Goal: Entertainment & Leisure: Consume media (video, audio)

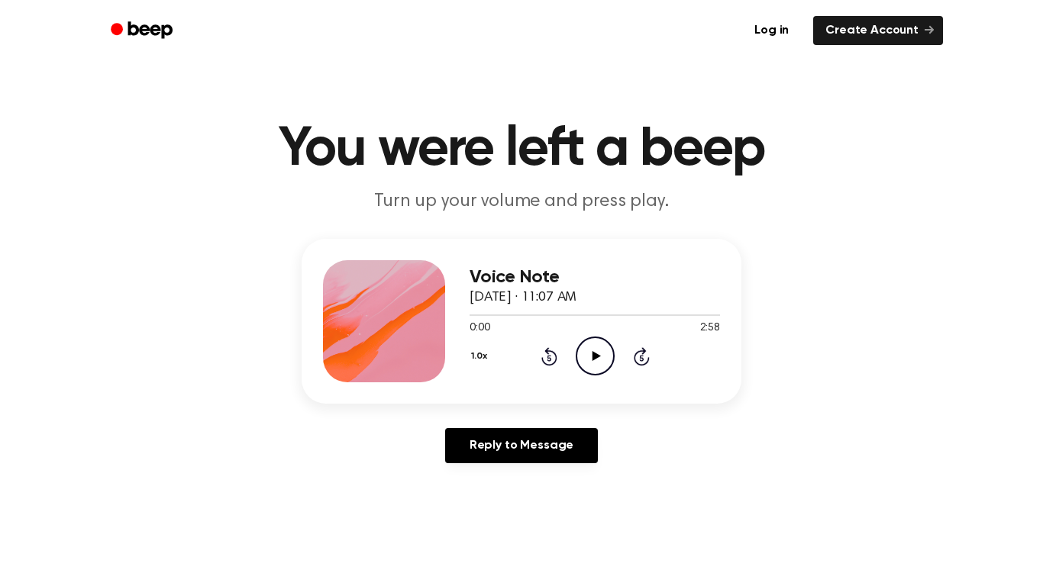
click at [602, 356] on icon "Play Audio" at bounding box center [595, 356] width 39 height 39
click at [589, 355] on icon "Pause Audio" at bounding box center [595, 356] width 39 height 39
click at [547, 356] on icon at bounding box center [549, 358] width 4 height 6
click at [598, 363] on icon "Play Audio" at bounding box center [595, 356] width 39 height 39
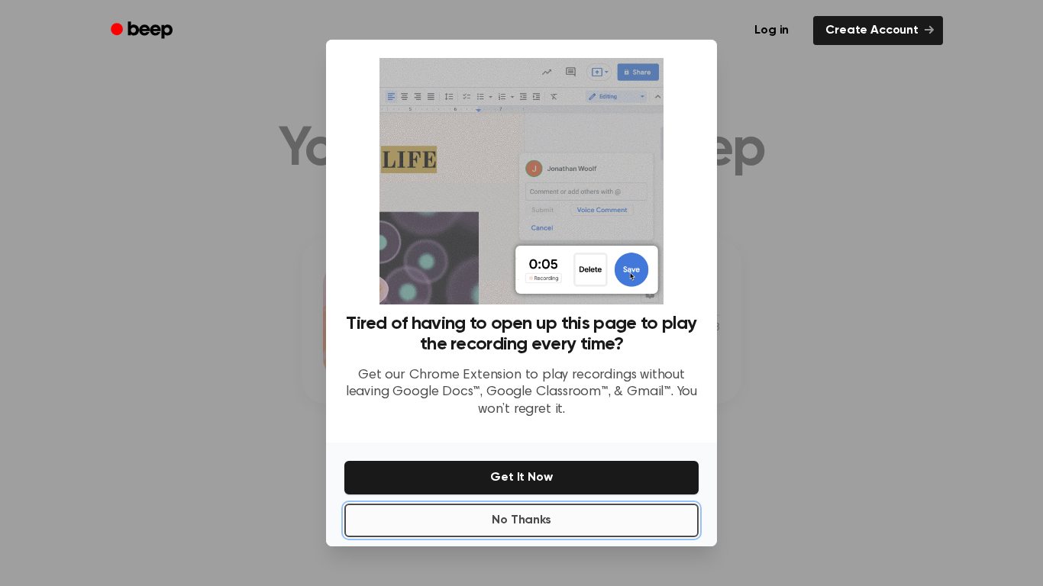
click at [547, 528] on button "No Thanks" at bounding box center [521, 521] width 354 height 34
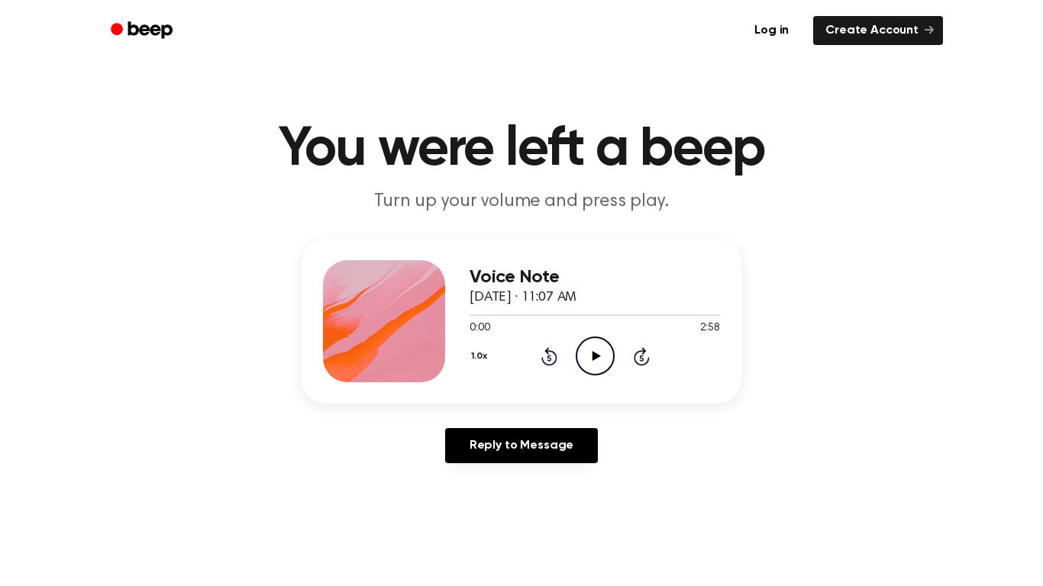
click at [599, 366] on icon "Play Audio" at bounding box center [595, 356] width 39 height 39
click at [596, 361] on icon at bounding box center [595, 356] width 7 height 10
click at [596, 360] on icon "Play Audio" at bounding box center [595, 356] width 39 height 39
click at [597, 360] on icon at bounding box center [595, 356] width 7 height 10
click at [592, 356] on icon at bounding box center [596, 356] width 8 height 10
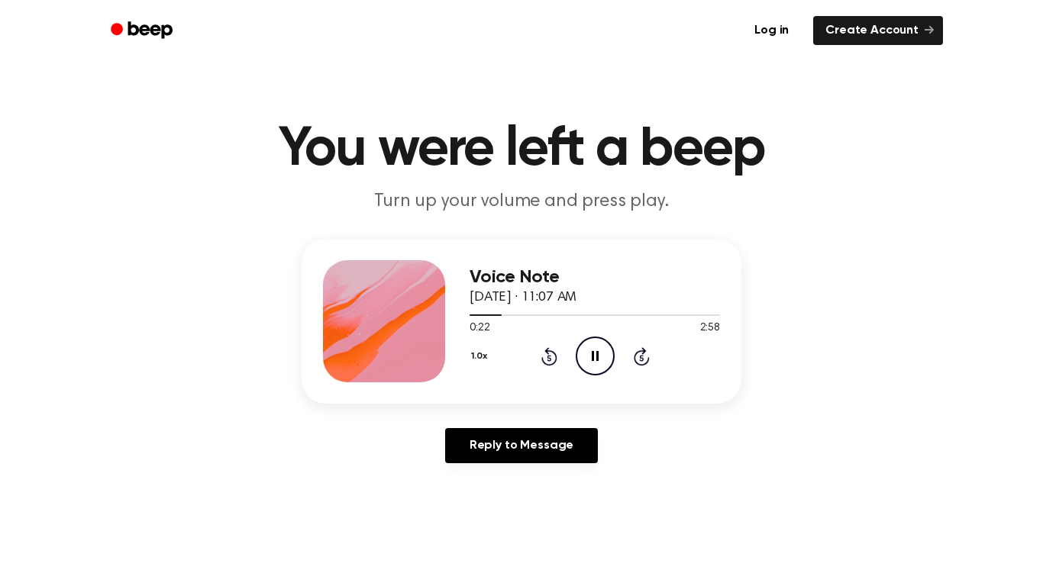
click at [592, 356] on icon at bounding box center [595, 356] width 7 height 10
click at [552, 357] on icon "Rewind 5 seconds" at bounding box center [549, 357] width 17 height 20
click at [589, 353] on icon "Play Audio" at bounding box center [595, 356] width 39 height 39
click at [592, 354] on icon at bounding box center [595, 356] width 7 height 10
click at [590, 347] on icon "Play Audio" at bounding box center [595, 356] width 39 height 39
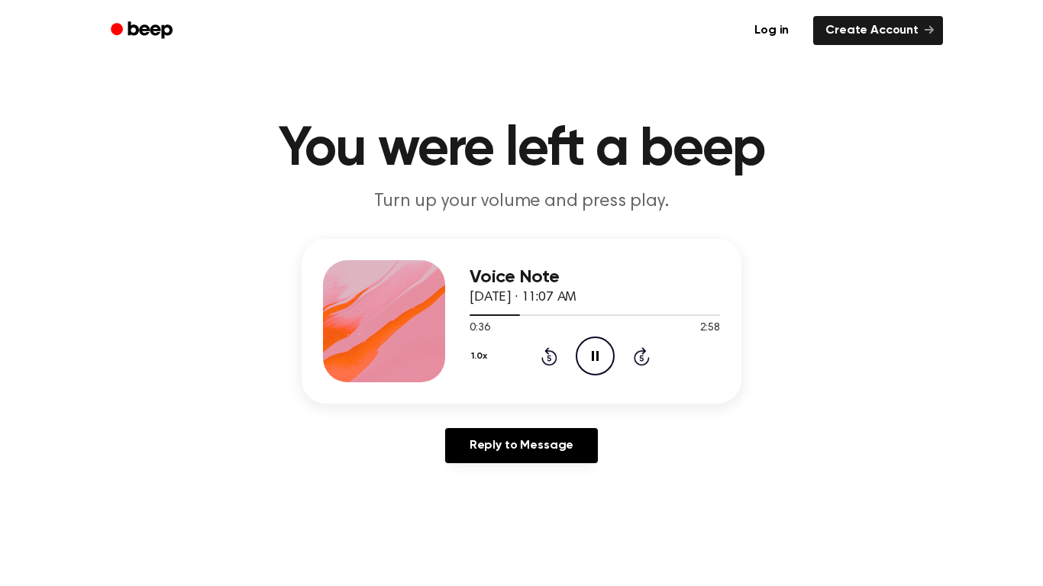
click at [596, 357] on icon at bounding box center [595, 356] width 7 height 10
click at [601, 363] on icon "Play Audio" at bounding box center [595, 356] width 39 height 39
click at [595, 353] on icon at bounding box center [595, 356] width 7 height 10
click at [543, 356] on icon "Rewind 5 seconds" at bounding box center [549, 357] width 17 height 20
click at [550, 355] on icon at bounding box center [549, 358] width 4 height 6
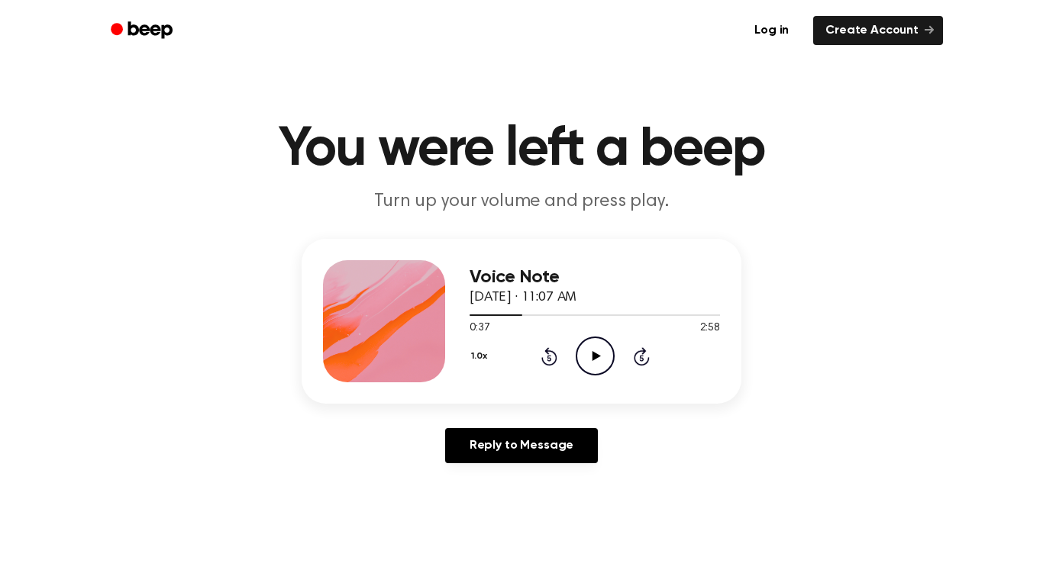
click at [592, 360] on icon at bounding box center [596, 356] width 8 height 10
click at [592, 360] on icon at bounding box center [595, 356] width 7 height 10
click at [553, 355] on icon "Rewind 5 seconds" at bounding box center [549, 357] width 17 height 20
click at [543, 351] on icon "Rewind 5 seconds" at bounding box center [549, 357] width 17 height 20
click at [591, 347] on icon "Play Audio" at bounding box center [595, 356] width 39 height 39
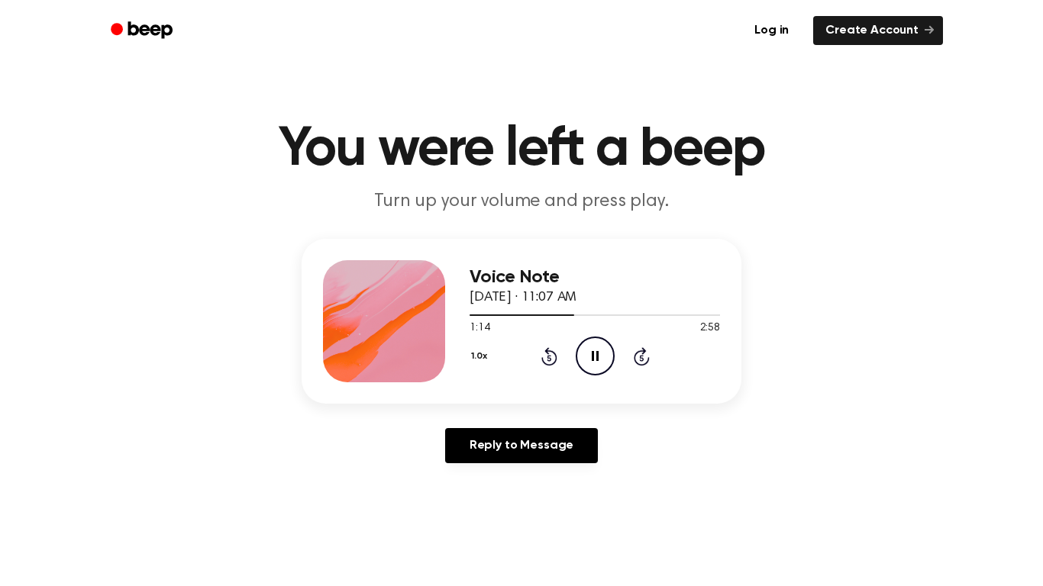
click at [592, 351] on icon at bounding box center [595, 356] width 7 height 10
click at [591, 350] on icon "Play Audio" at bounding box center [595, 356] width 39 height 39
click at [591, 350] on icon "Pause Audio" at bounding box center [595, 356] width 39 height 39
click at [598, 349] on icon "Play Audio" at bounding box center [595, 356] width 39 height 39
click at [599, 352] on icon "Pause Audio" at bounding box center [595, 356] width 39 height 39
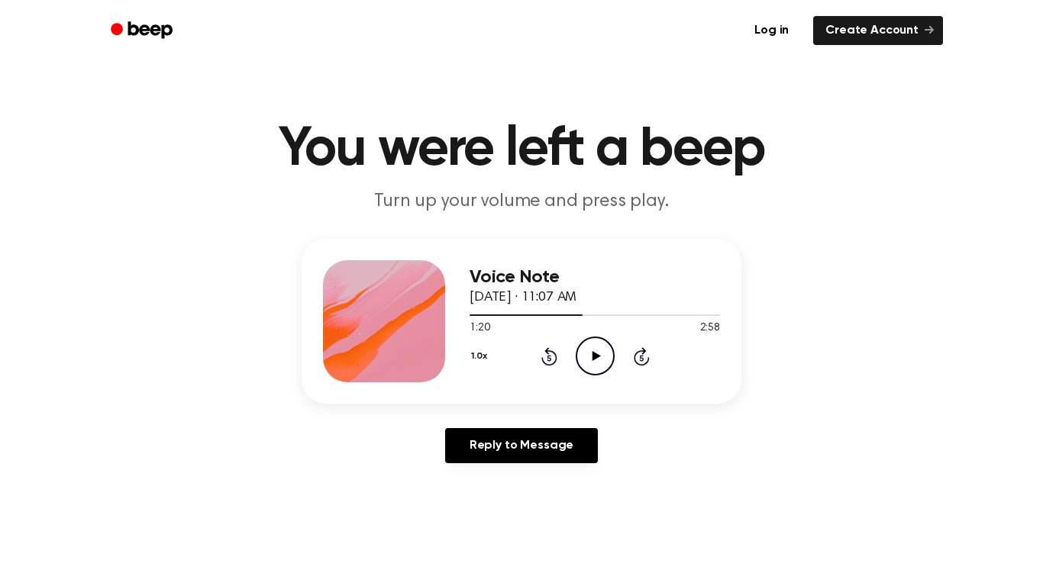
click at [552, 348] on icon "Rewind 5 seconds" at bounding box center [549, 357] width 17 height 20
click at [588, 351] on icon "Play Audio" at bounding box center [595, 356] width 39 height 39
click at [554, 354] on icon at bounding box center [549, 356] width 16 height 18
click at [554, 359] on icon at bounding box center [549, 356] width 16 height 18
click at [554, 359] on icon "Rewind 5 seconds" at bounding box center [549, 357] width 17 height 20
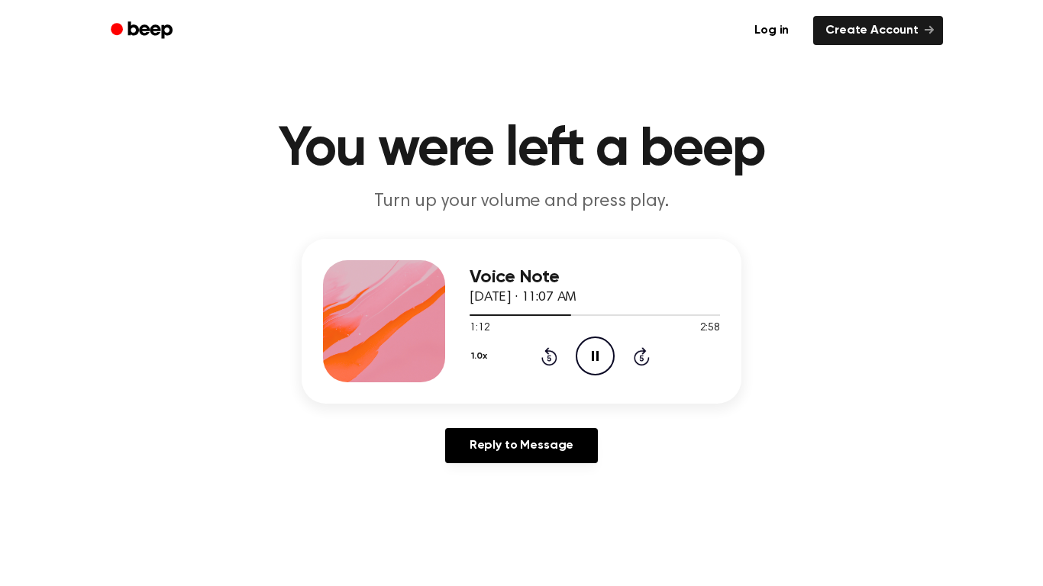
click at [595, 355] on icon "Pause Audio" at bounding box center [595, 356] width 39 height 39
click at [593, 365] on icon "Play Audio" at bounding box center [595, 356] width 39 height 39
click at [594, 364] on icon "Pause Audio" at bounding box center [595, 356] width 39 height 39
click at [555, 357] on icon at bounding box center [549, 356] width 16 height 18
click at [592, 359] on icon at bounding box center [596, 356] width 8 height 10
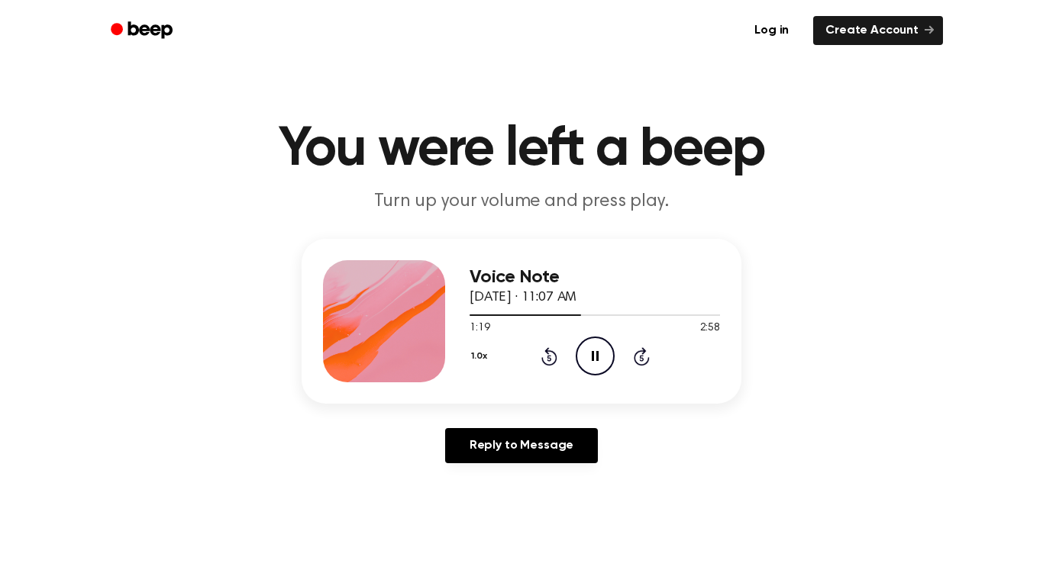
click at [592, 359] on icon at bounding box center [595, 356] width 7 height 10
click at [605, 353] on icon "Play Audio" at bounding box center [595, 356] width 39 height 39
click at [602, 352] on icon "Pause Audio" at bounding box center [595, 356] width 39 height 39
click at [605, 346] on icon "Play Audio" at bounding box center [595, 356] width 39 height 39
click at [604, 346] on icon "Pause Audio" at bounding box center [595, 356] width 39 height 39
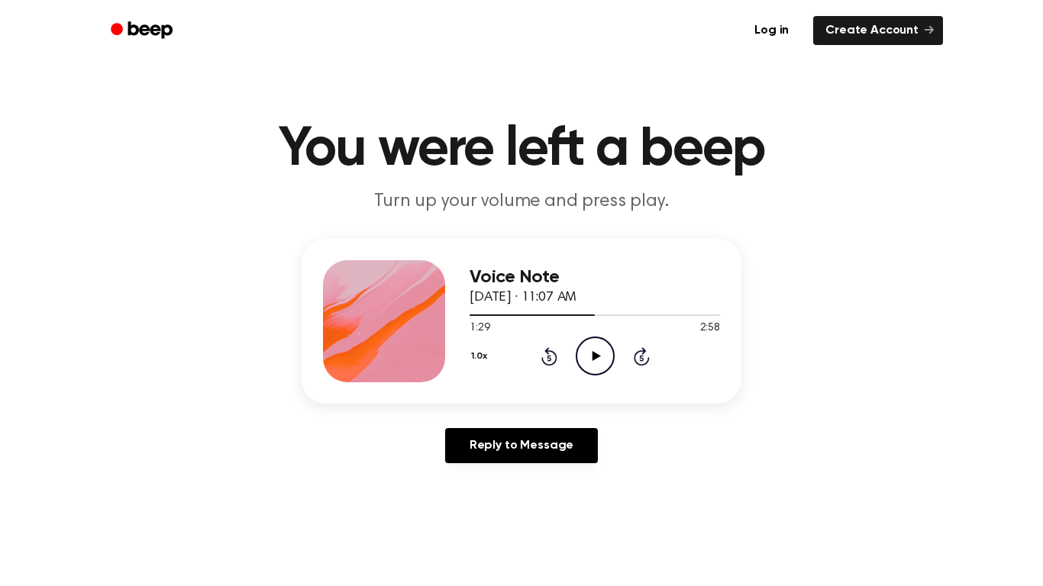
click at [552, 357] on icon "Rewind 5 seconds" at bounding box center [549, 357] width 17 height 20
click at [601, 358] on icon "Play Audio" at bounding box center [595, 356] width 39 height 39
click at [545, 357] on icon "Rewind 5 seconds" at bounding box center [549, 357] width 17 height 20
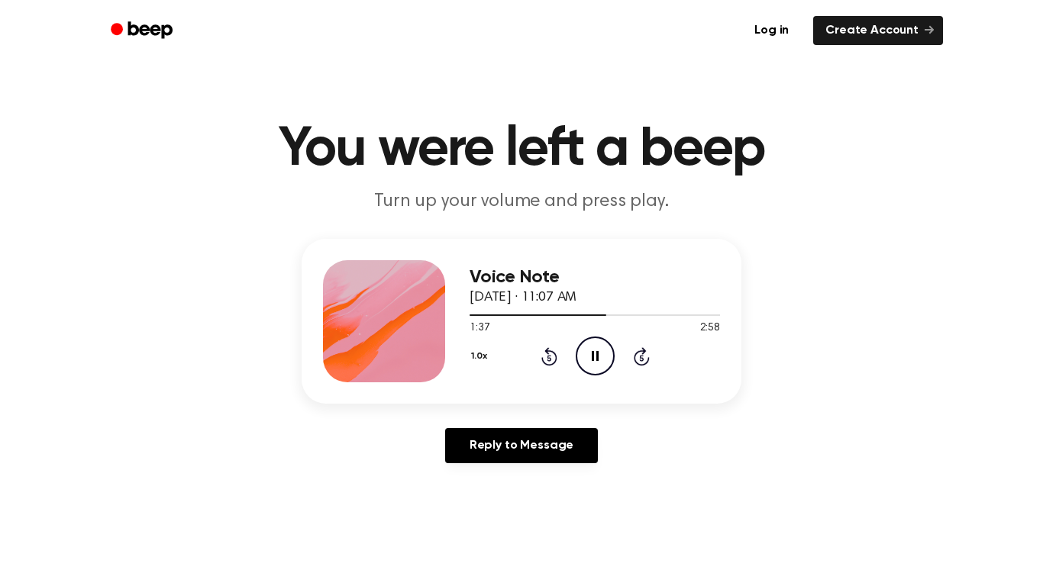
click at [547, 354] on icon "Rewind 5 seconds" at bounding box center [549, 357] width 17 height 20
click at [546, 354] on icon "Rewind 5 seconds" at bounding box center [549, 357] width 17 height 20
click at [589, 347] on icon "Pause Audio" at bounding box center [595, 356] width 39 height 39
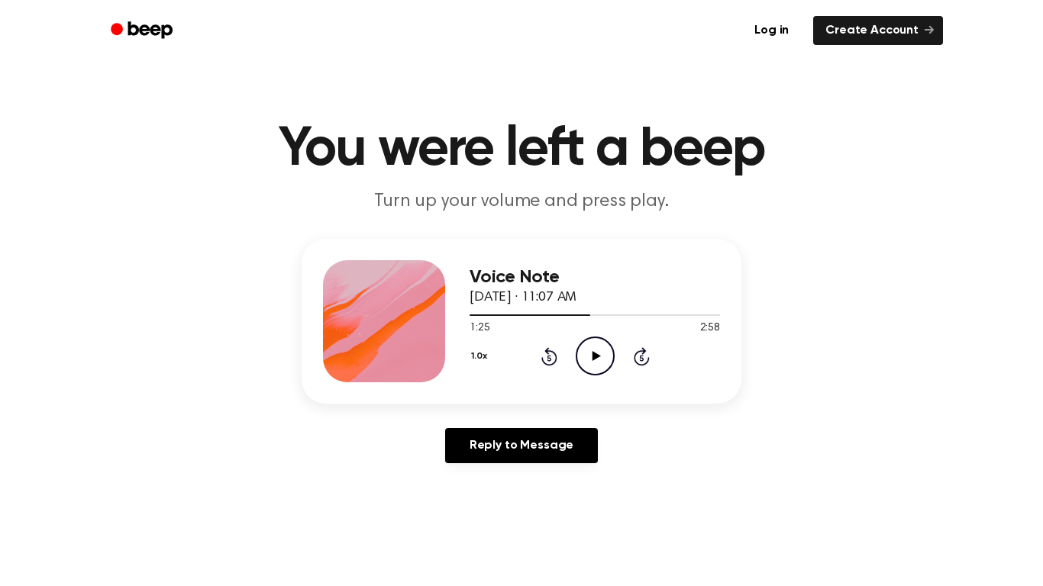
click at [605, 356] on icon "Play Audio" at bounding box center [595, 356] width 39 height 39
click at [548, 357] on icon at bounding box center [549, 358] width 4 height 6
click at [549, 357] on icon at bounding box center [549, 358] width 4 height 6
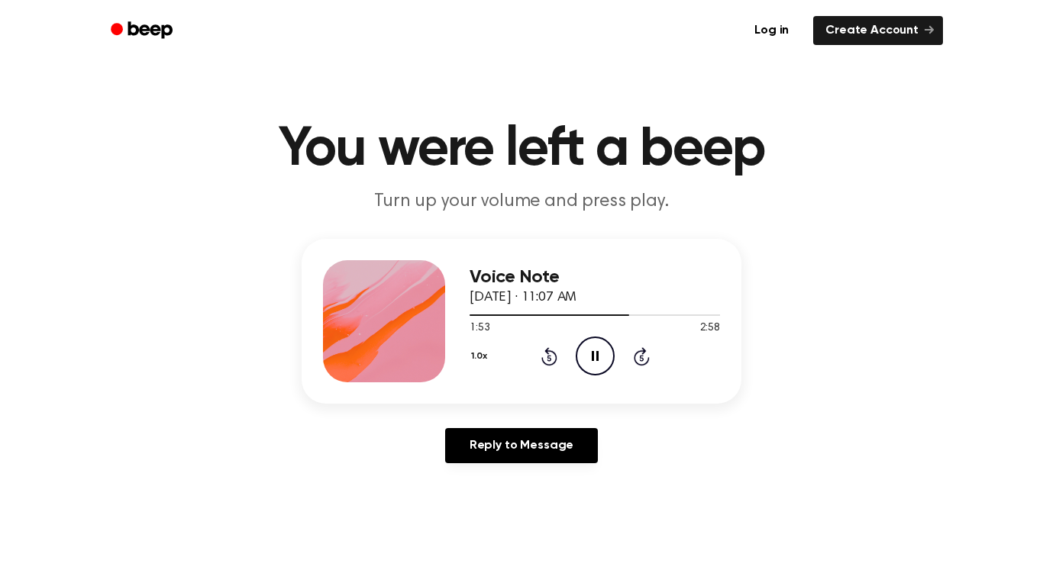
click at [549, 357] on icon at bounding box center [549, 358] width 4 height 6
click at [548, 352] on icon at bounding box center [549, 356] width 16 height 18
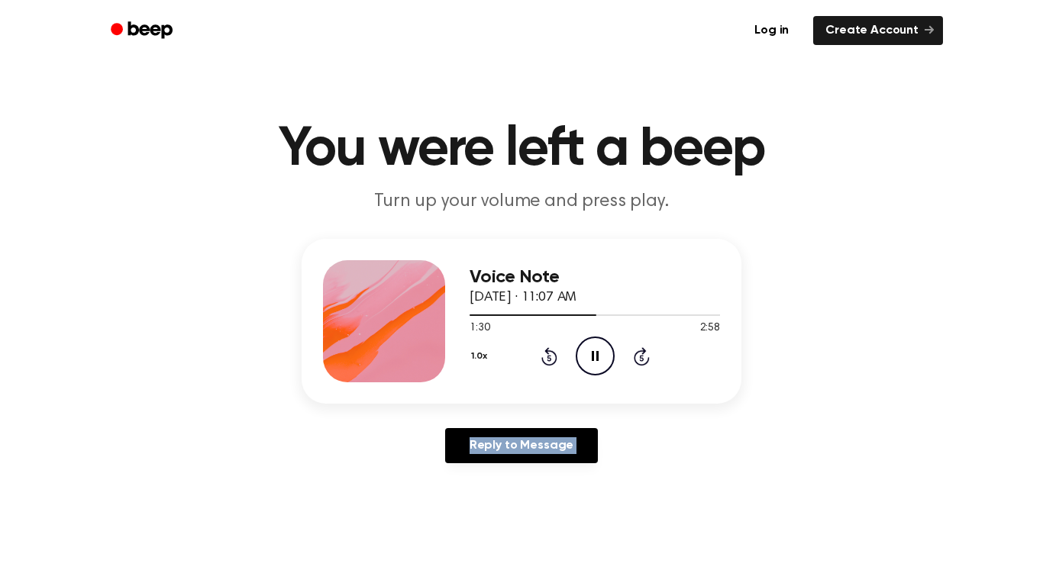
click at [548, 352] on icon at bounding box center [549, 356] width 16 height 18
click at [595, 354] on icon "Pause Audio" at bounding box center [595, 356] width 39 height 39
click at [554, 359] on icon "Rewind 5 seconds" at bounding box center [549, 357] width 17 height 20
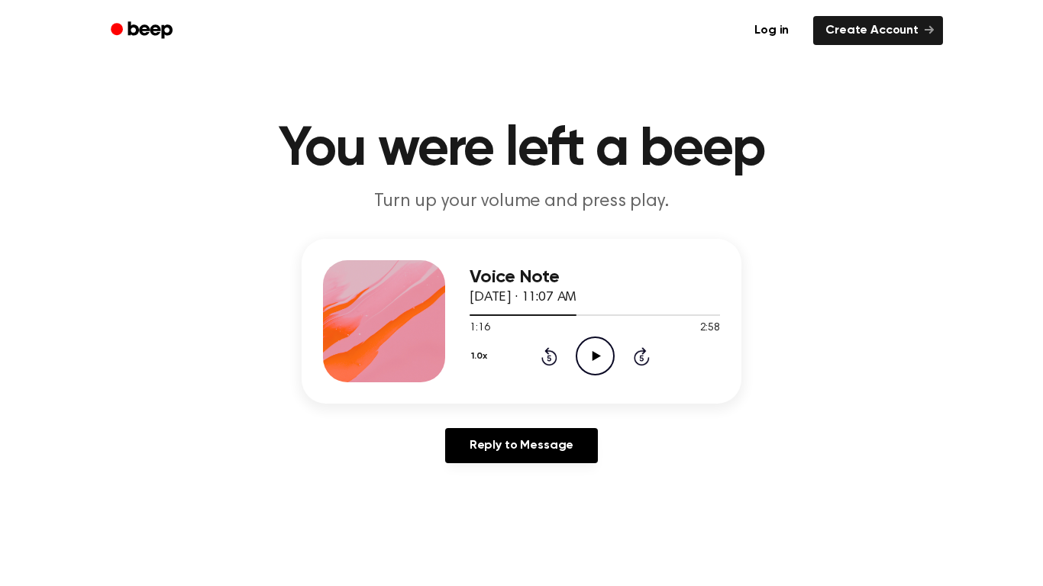
click at [555, 362] on icon at bounding box center [549, 356] width 16 height 18
click at [550, 360] on icon at bounding box center [549, 358] width 4 height 6
click at [550, 360] on icon "Rewind 5 seconds" at bounding box center [549, 357] width 17 height 20
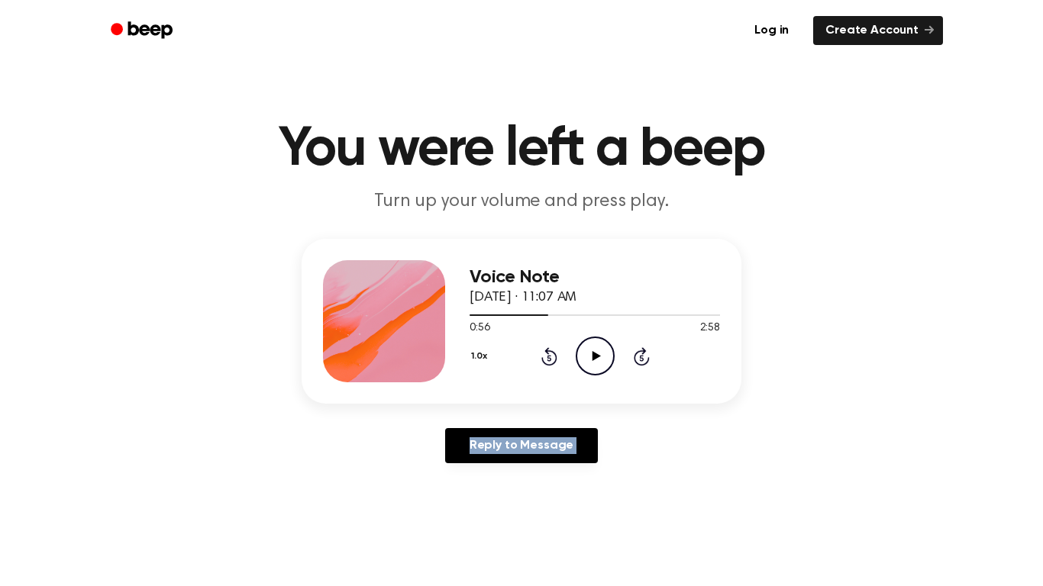
click at [550, 360] on icon "Rewind 5 seconds" at bounding box center [549, 357] width 17 height 20
click at [605, 361] on icon "Play Audio" at bounding box center [595, 356] width 39 height 39
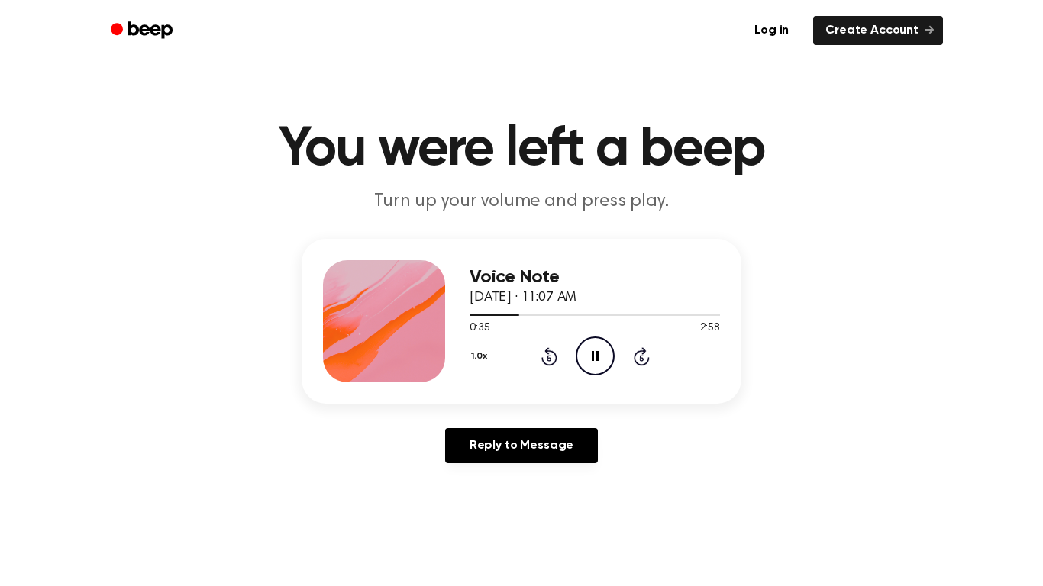
click at [551, 353] on icon "Rewind 5 seconds" at bounding box center [549, 357] width 17 height 20
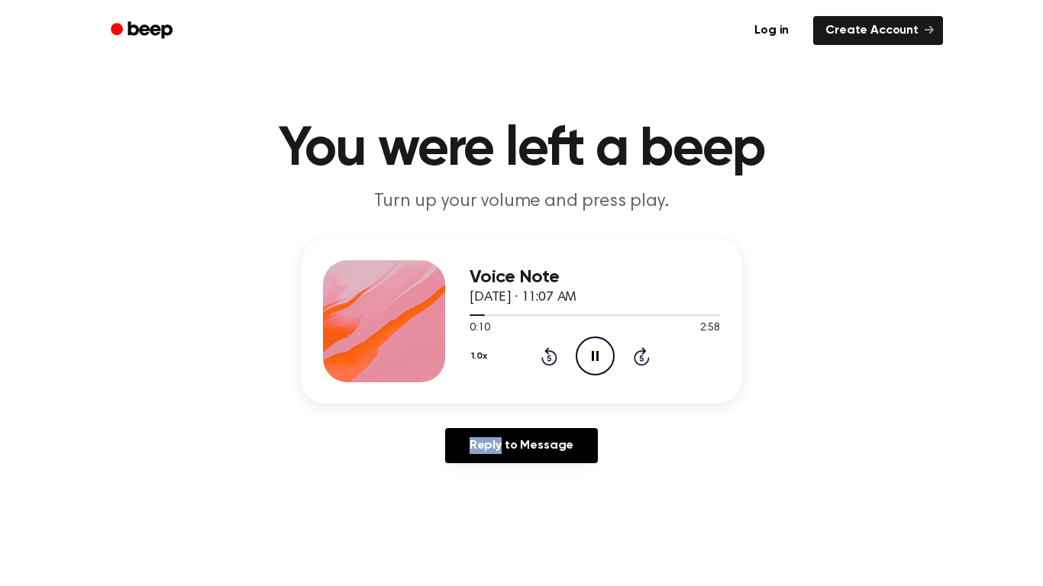
click at [551, 353] on icon "Rewind 5 seconds" at bounding box center [549, 357] width 17 height 20
click at [590, 356] on icon "Pause Audio" at bounding box center [595, 356] width 39 height 39
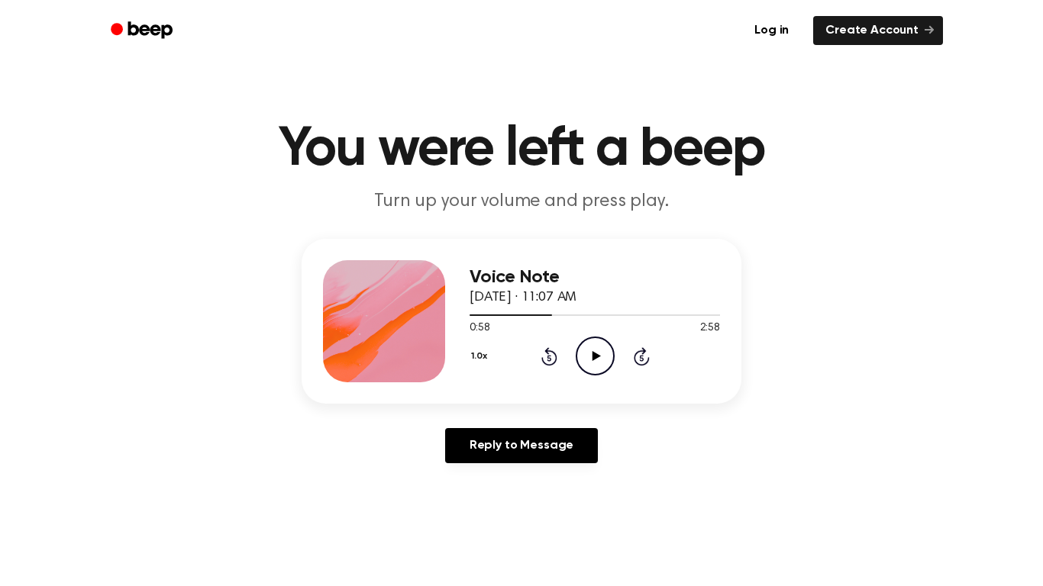
click at [595, 347] on icon "Play Audio" at bounding box center [595, 356] width 39 height 39
click at [600, 353] on icon "Pause Audio" at bounding box center [595, 356] width 39 height 39
click at [595, 361] on icon "Play Audio" at bounding box center [595, 356] width 39 height 39
click at [637, 356] on icon "Skip 5 seconds" at bounding box center [641, 357] width 17 height 20
click at [638, 357] on icon "Skip 5 seconds" at bounding box center [641, 357] width 17 height 20
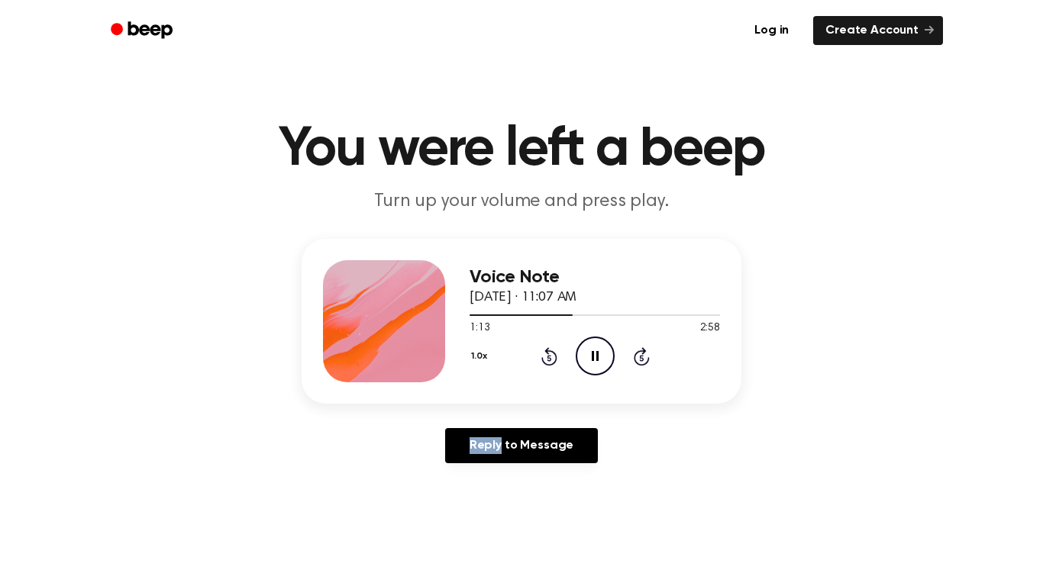
click at [638, 357] on icon "Skip 5 seconds" at bounding box center [641, 357] width 17 height 20
click at [638, 354] on icon "Skip 5 seconds" at bounding box center [641, 357] width 17 height 20
click at [595, 353] on icon "Pause Audio" at bounding box center [595, 356] width 39 height 39
click at [593, 360] on icon "Play Audio" at bounding box center [595, 356] width 39 height 39
click at [552, 353] on icon "Rewind 5 seconds" at bounding box center [549, 357] width 17 height 20
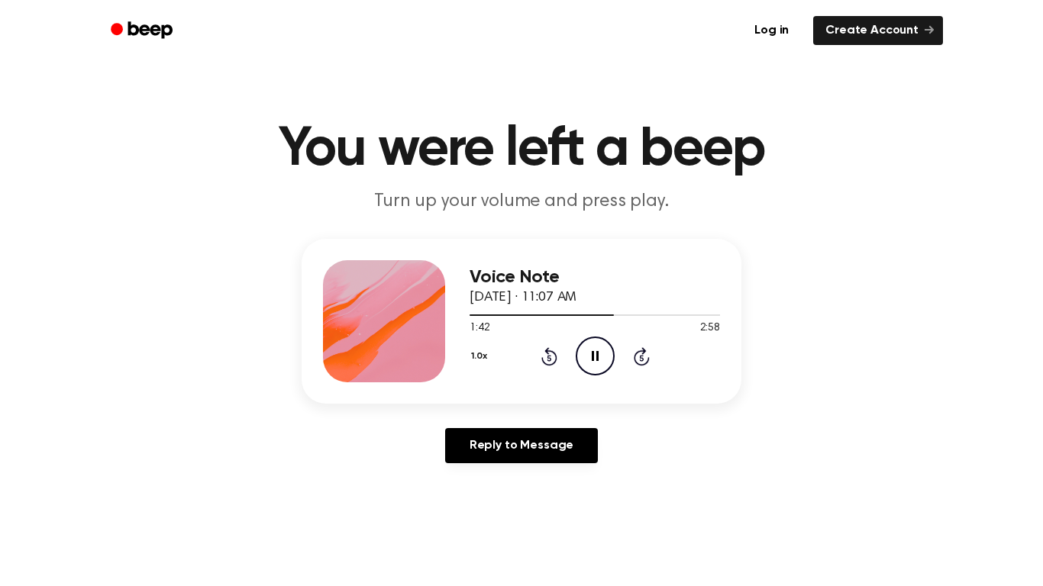
click at [589, 364] on icon "Pause Audio" at bounding box center [595, 356] width 39 height 39
click at [598, 375] on circle at bounding box center [594, 355] width 37 height 37
click at [599, 355] on icon "Pause Audio" at bounding box center [595, 356] width 39 height 39
click at [591, 360] on icon "Play Audio" at bounding box center [595, 356] width 39 height 39
click at [591, 360] on icon "Pause Audio" at bounding box center [595, 356] width 39 height 39
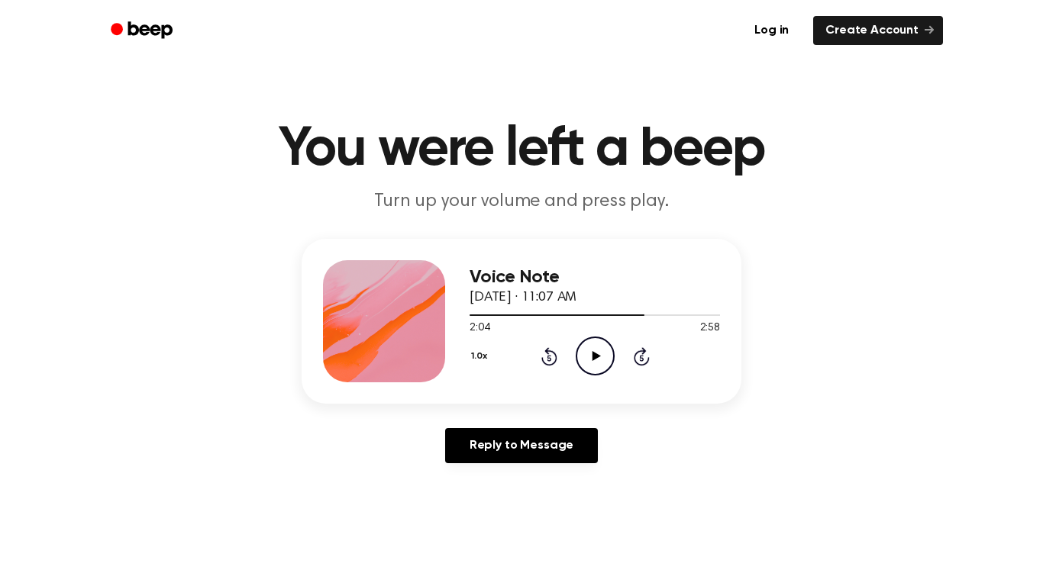
click at [596, 357] on icon at bounding box center [596, 356] width 8 height 10
click at [596, 357] on icon at bounding box center [595, 356] width 7 height 10
click at [601, 360] on icon "Play Audio" at bounding box center [595, 356] width 39 height 39
click at [595, 356] on icon "Pause Audio" at bounding box center [595, 356] width 39 height 39
click at [550, 357] on icon "Rewind 5 seconds" at bounding box center [549, 357] width 17 height 20
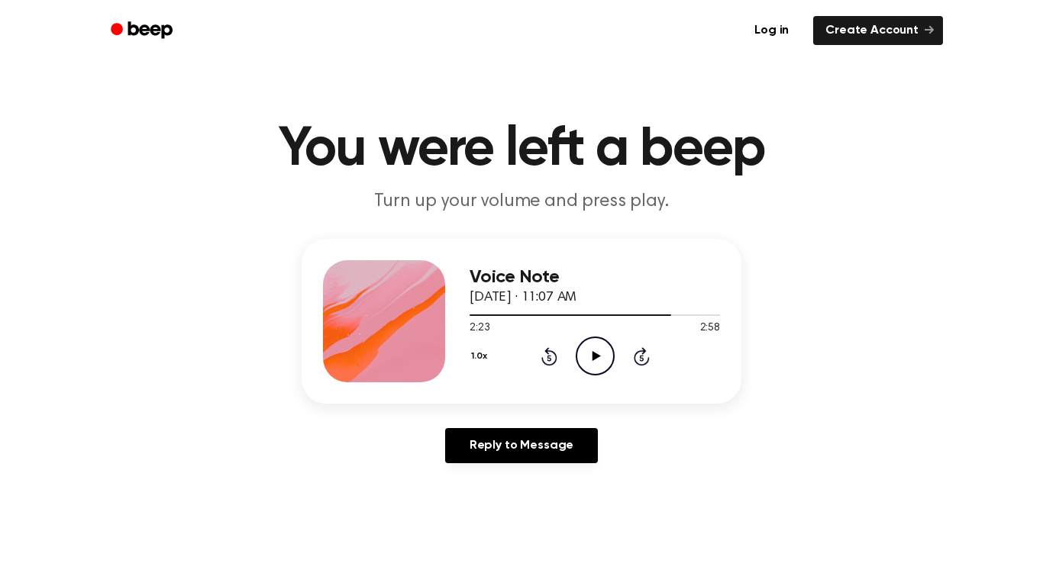
click at [550, 357] on icon "Rewind 5 seconds" at bounding box center [549, 357] width 17 height 20
click at [599, 357] on icon at bounding box center [596, 356] width 8 height 10
click at [546, 360] on icon "Rewind 5 seconds" at bounding box center [549, 357] width 17 height 20
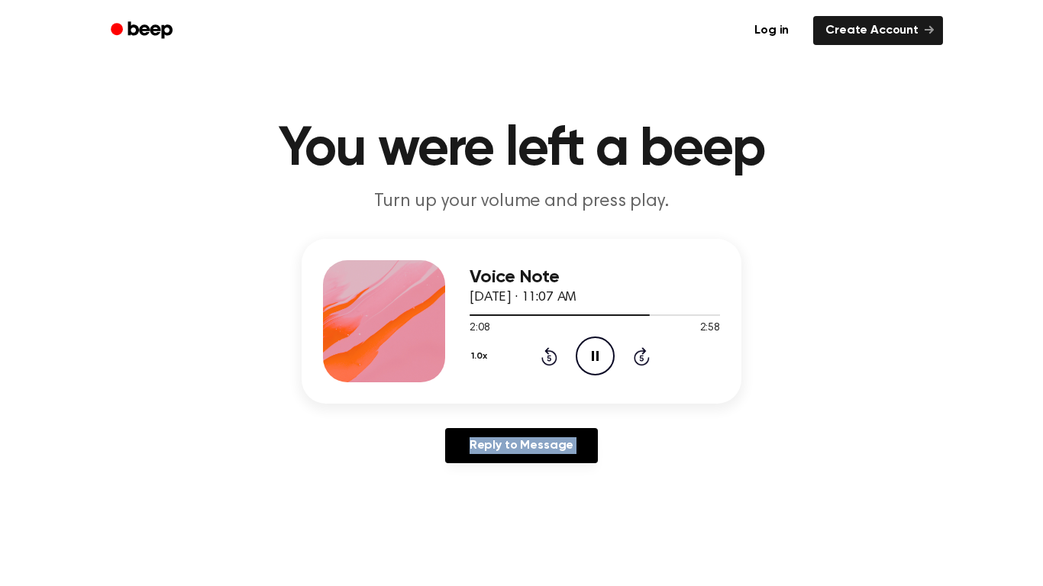
click at [546, 360] on icon "Rewind 5 seconds" at bounding box center [549, 357] width 17 height 20
click at [546, 358] on icon "Rewind 5 seconds" at bounding box center [549, 357] width 17 height 20
click at [598, 360] on icon at bounding box center [595, 356] width 7 height 10
